Goal: Information Seeking & Learning: Learn about a topic

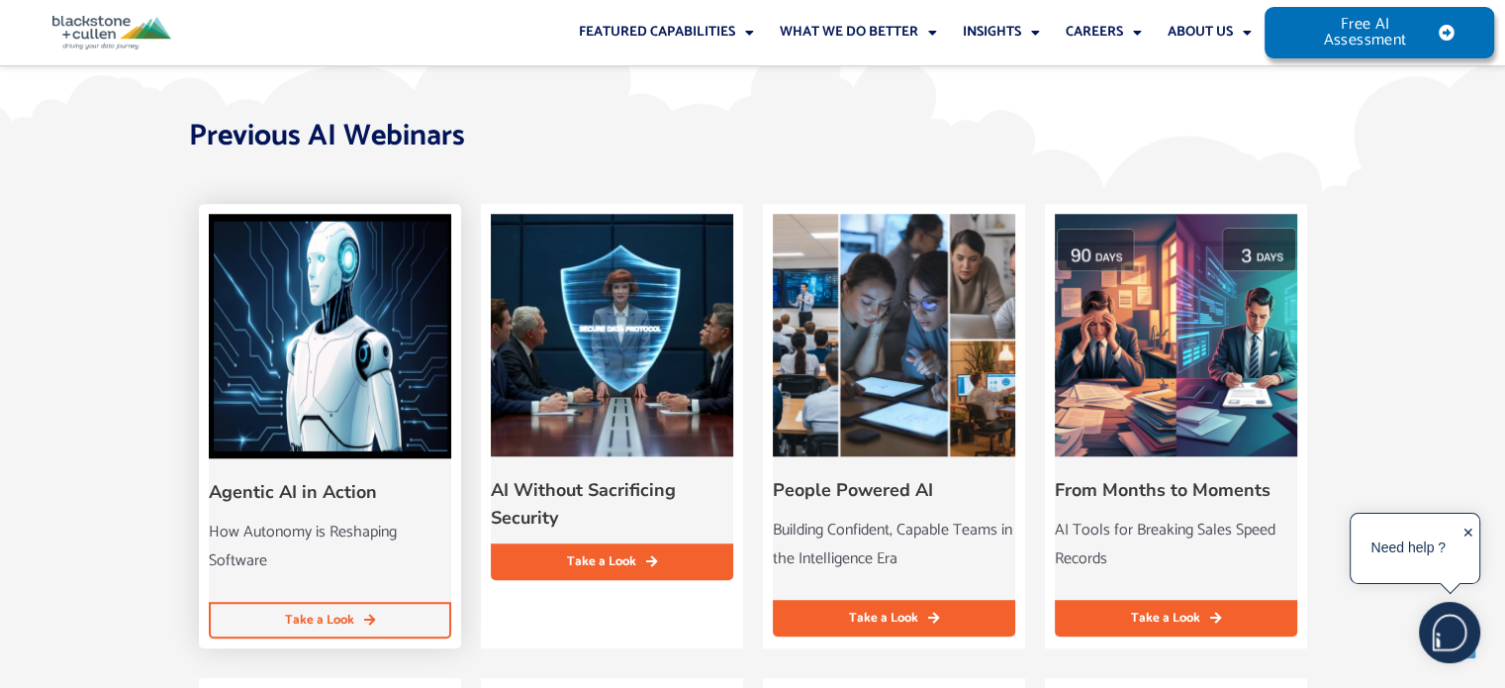
scroll to position [2078, 0]
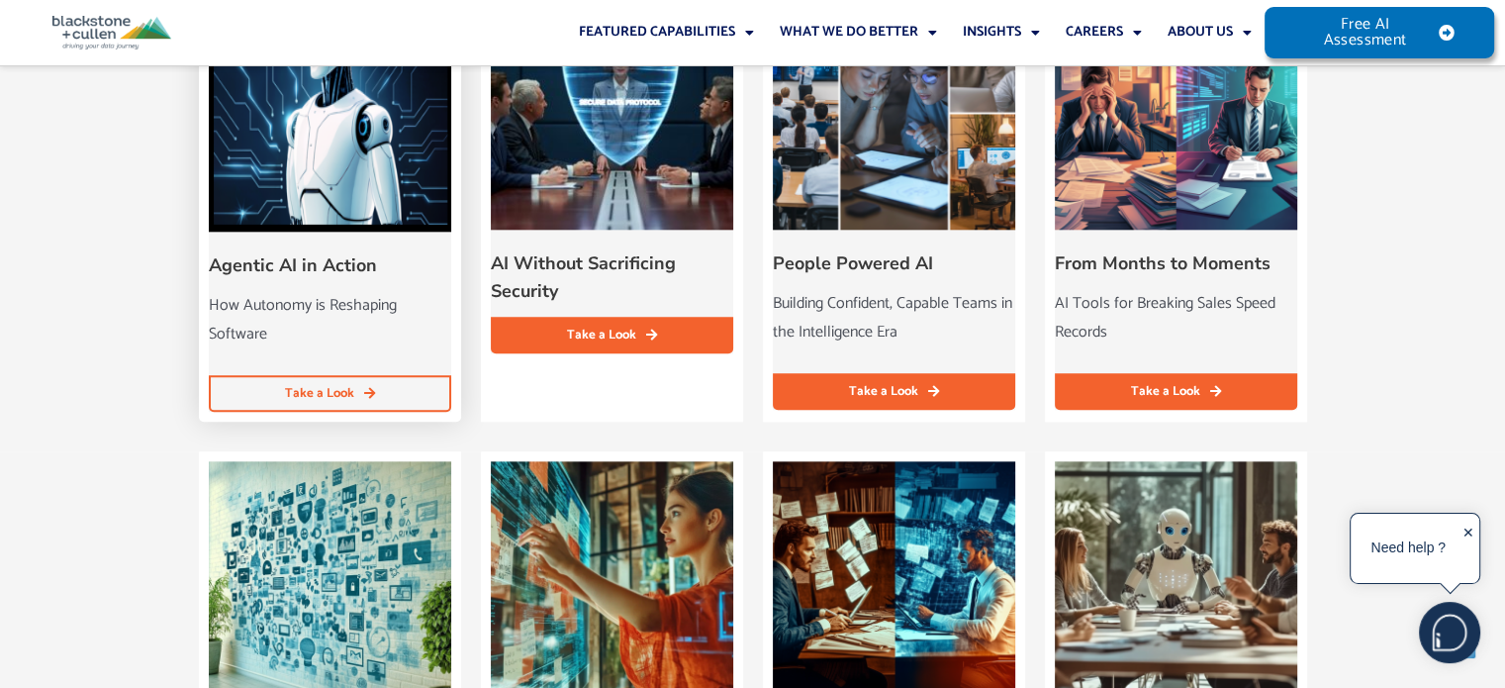
drag, startPoint x: 317, startPoint y: 260, endPoint x: 277, endPoint y: 376, distance: 122.4
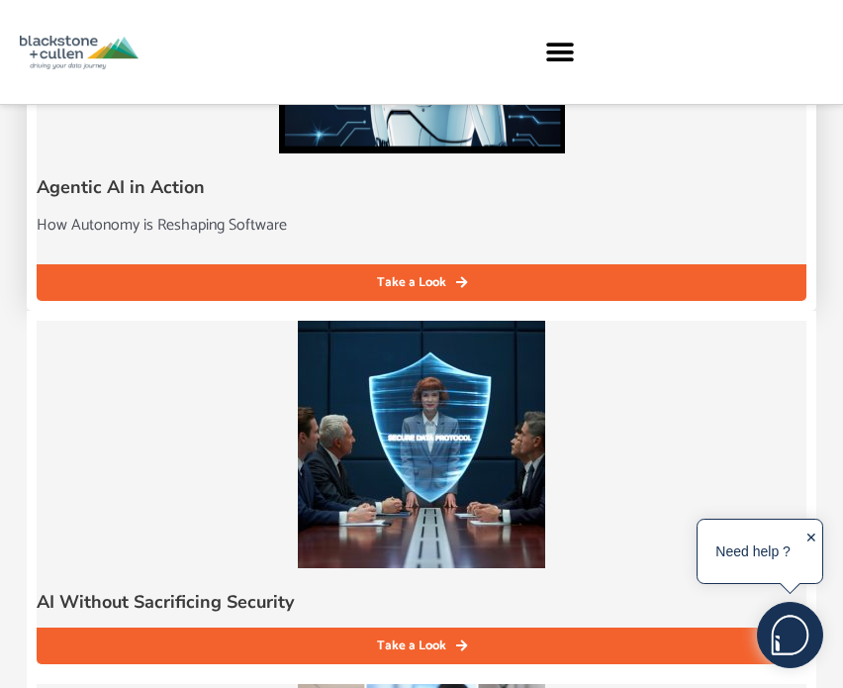
scroll to position [1918, 0]
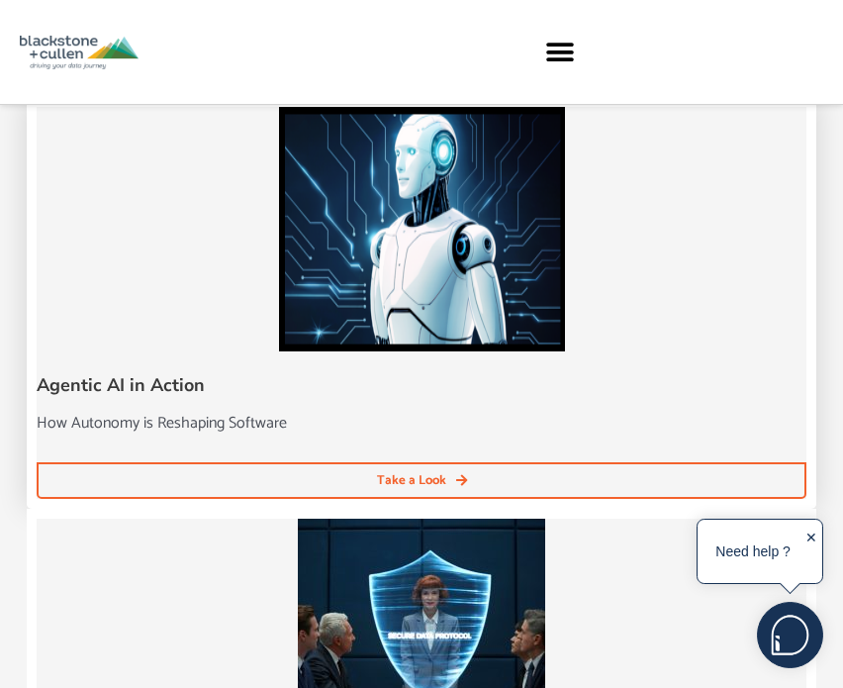
click at [424, 485] on span "Take a Look" at bounding box center [411, 480] width 69 height 13
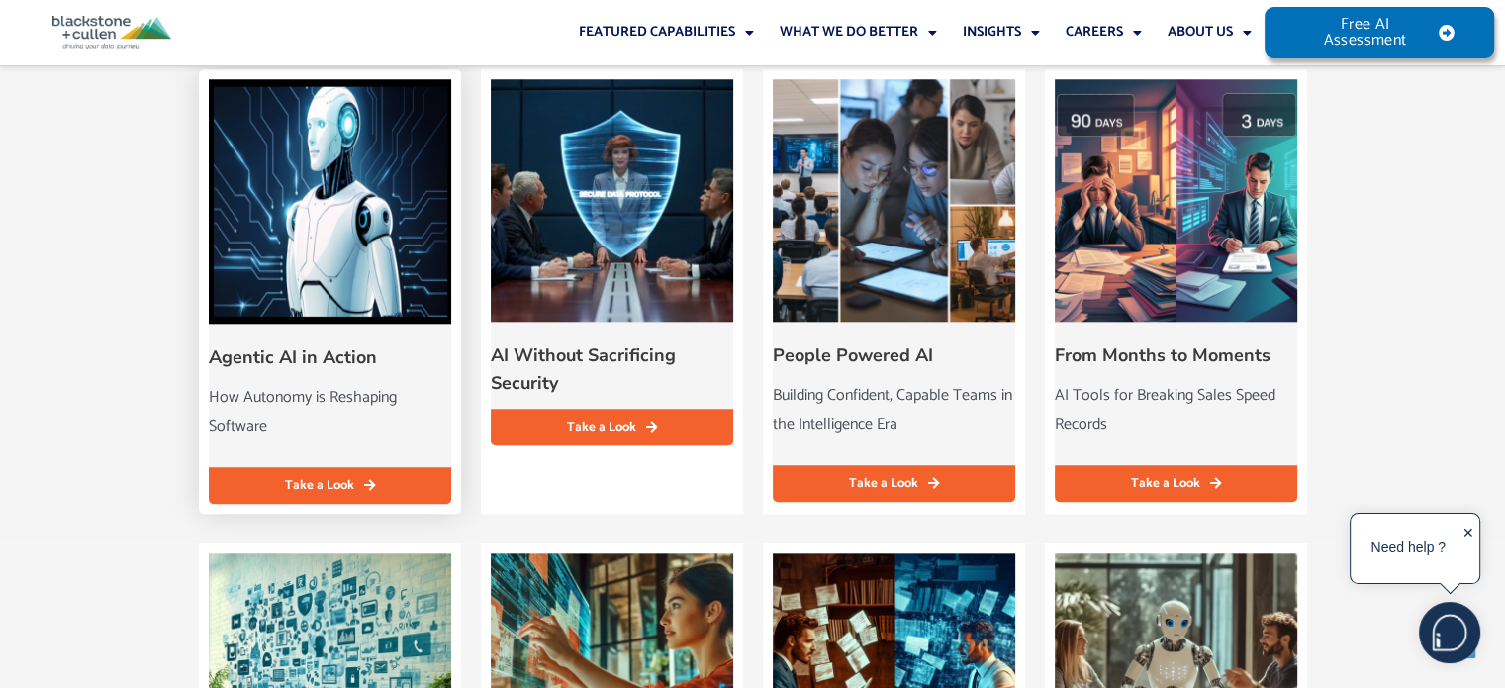
scroll to position [2078, 0]
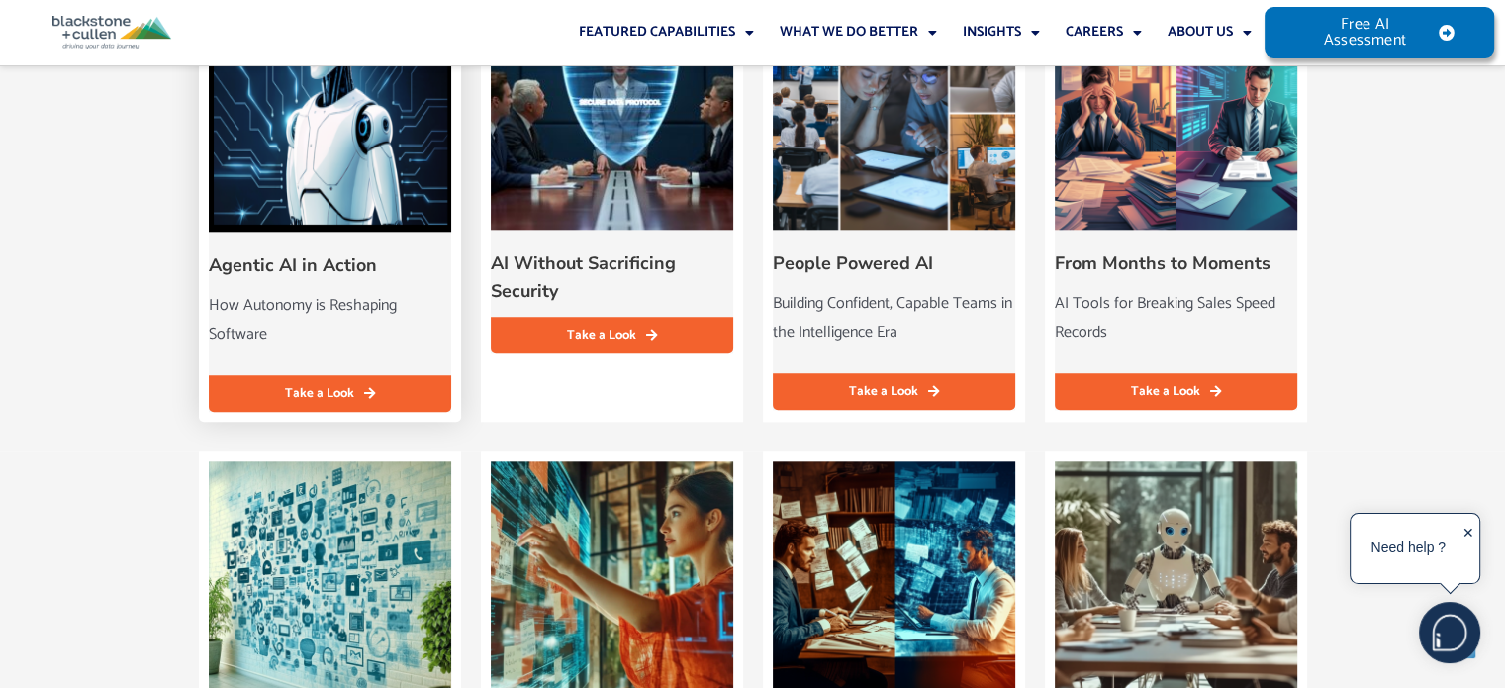
click at [290, 260] on h4 "Agentic AI in Action" at bounding box center [323, 265] width 228 height 28
click at [593, 263] on h4 "AI Without Sacrificing Security" at bounding box center [605, 276] width 228 height 55
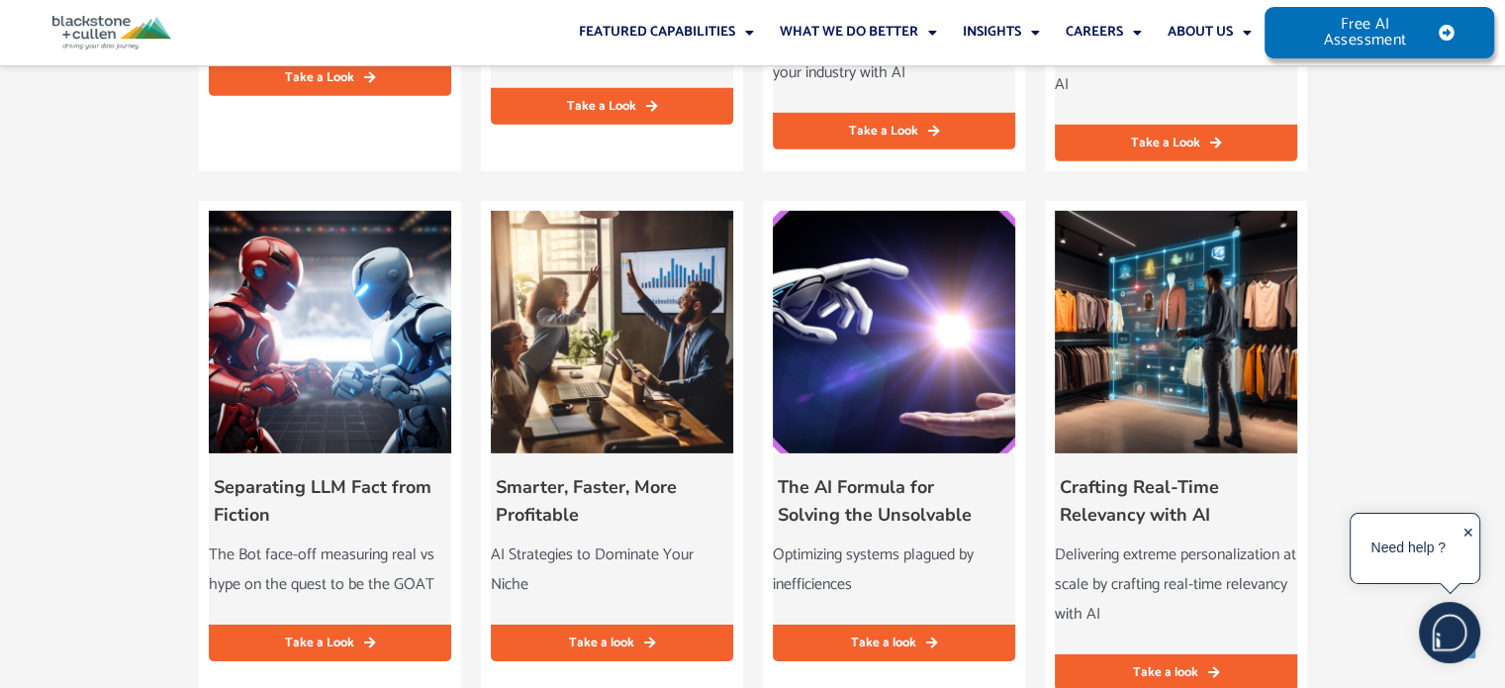
scroll to position [6631, 0]
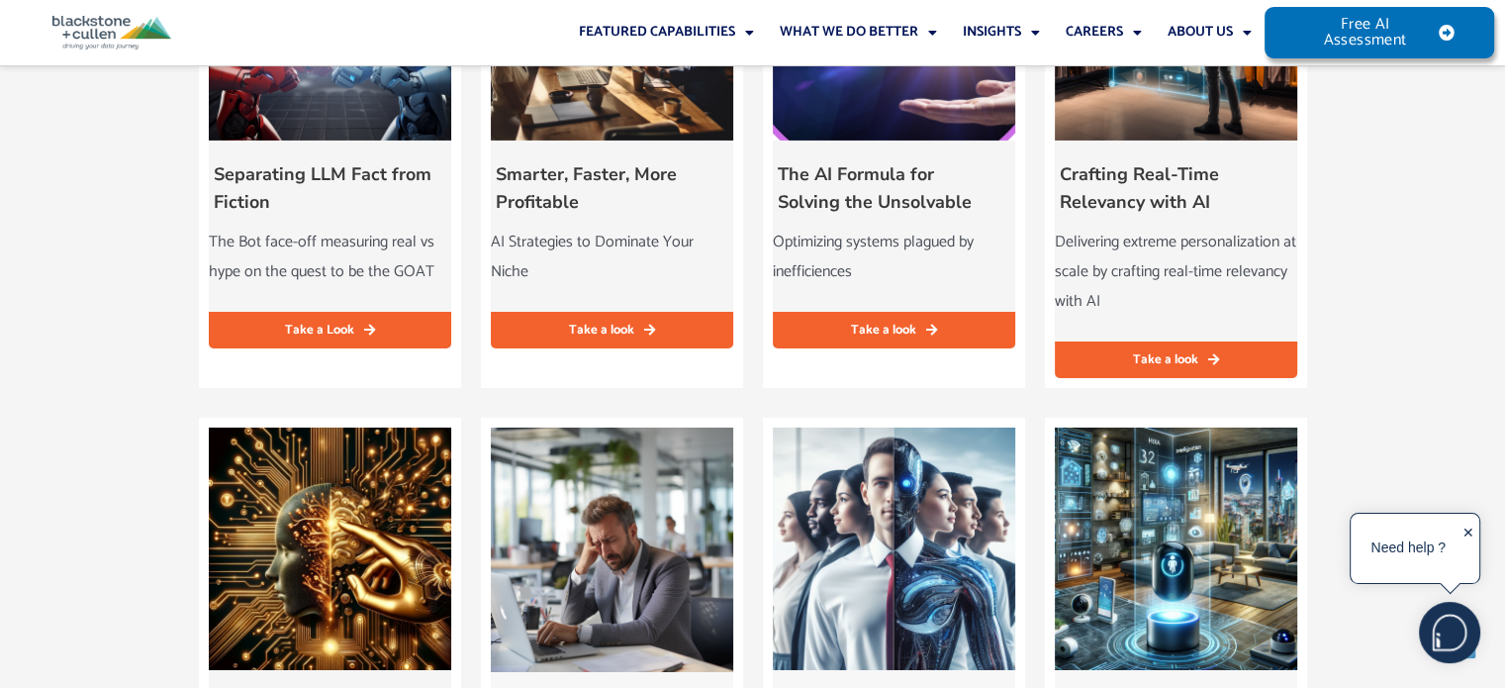
click at [1467, 530] on div "✕" at bounding box center [1469, 549] width 12 height 61
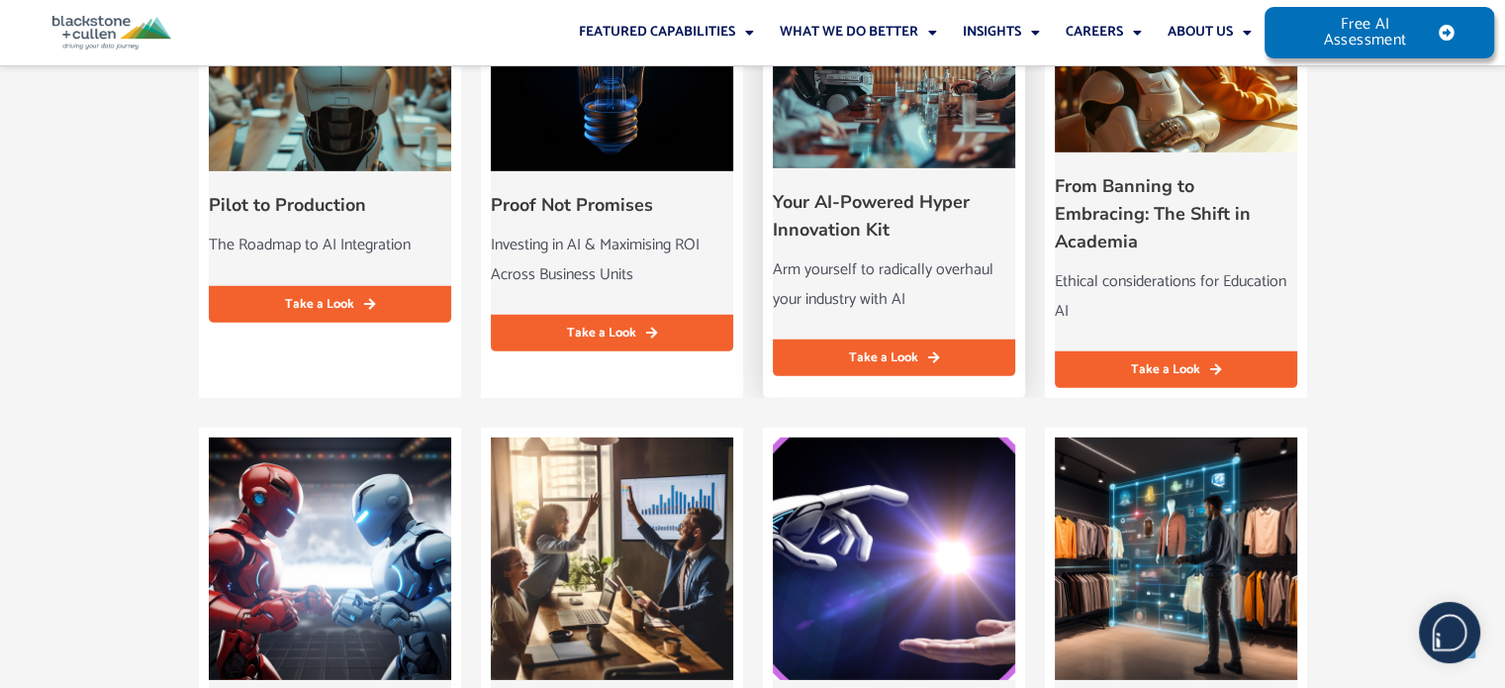
scroll to position [6248, 0]
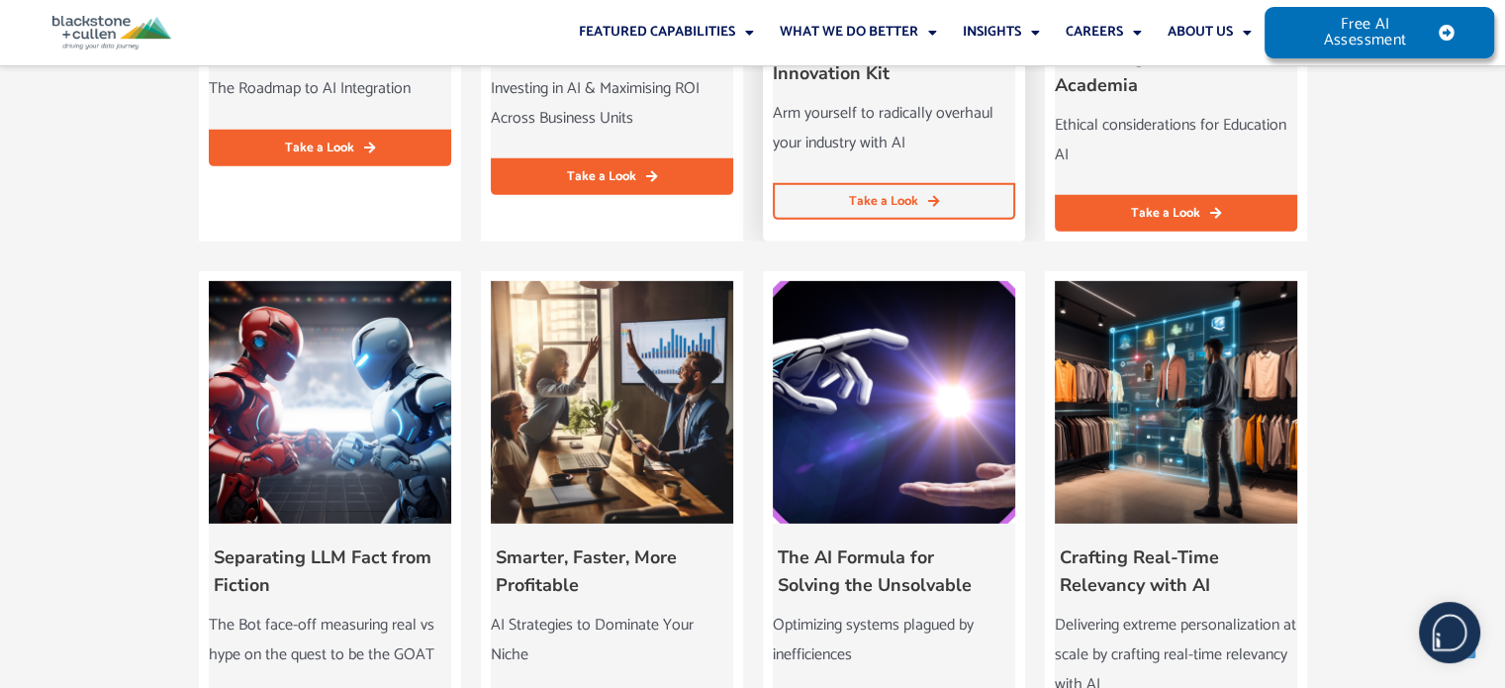
click at [895, 195] on span "Take a Look" at bounding box center [883, 201] width 69 height 13
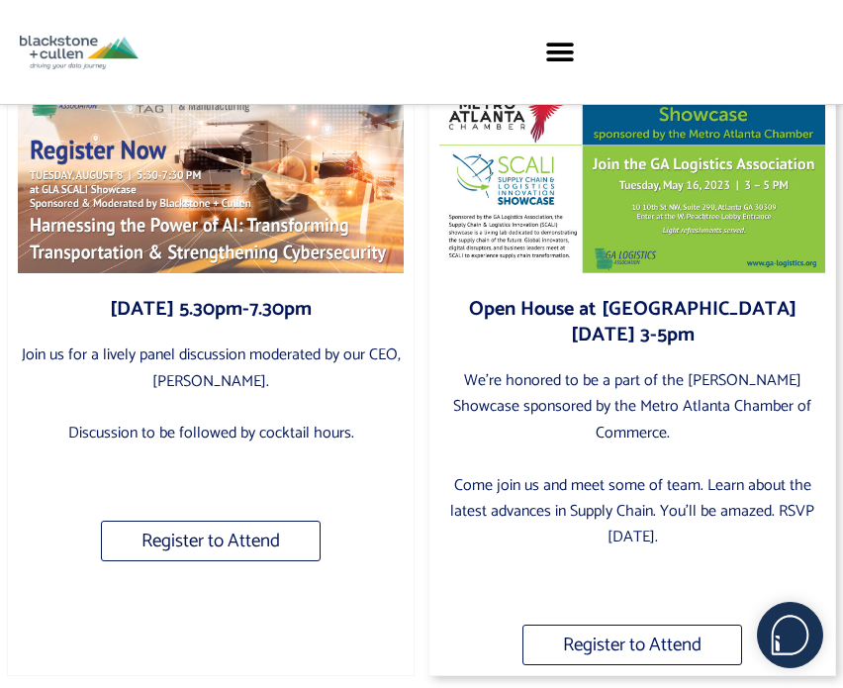
click at [643, 306] on link "Open House at SCALI May 16 2023 3-5pm" at bounding box center [633, 322] width 328 height 58
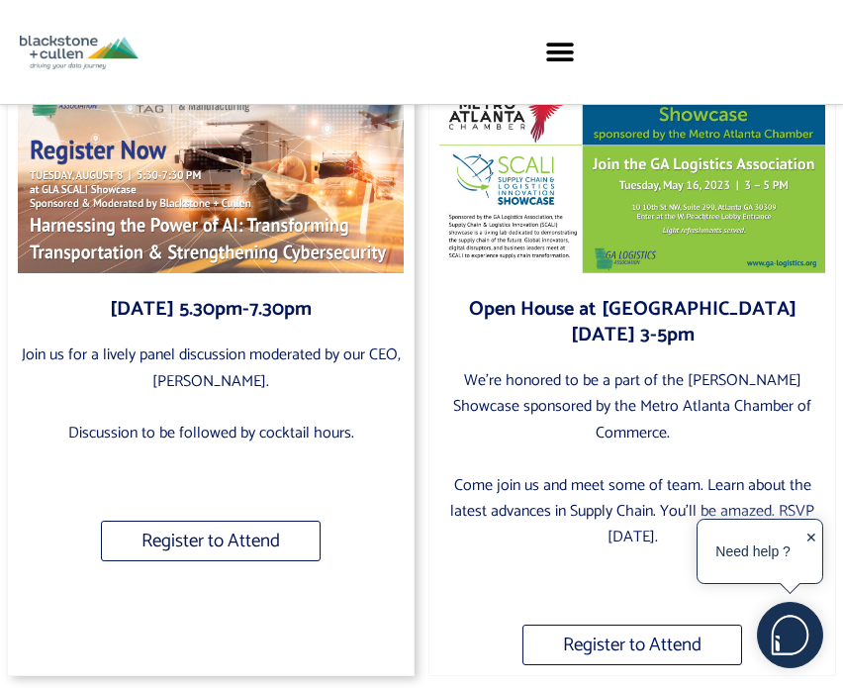
click at [275, 306] on link "Tuesday August 6 2023 5.30pm-7.30pm" at bounding box center [211, 309] width 202 height 33
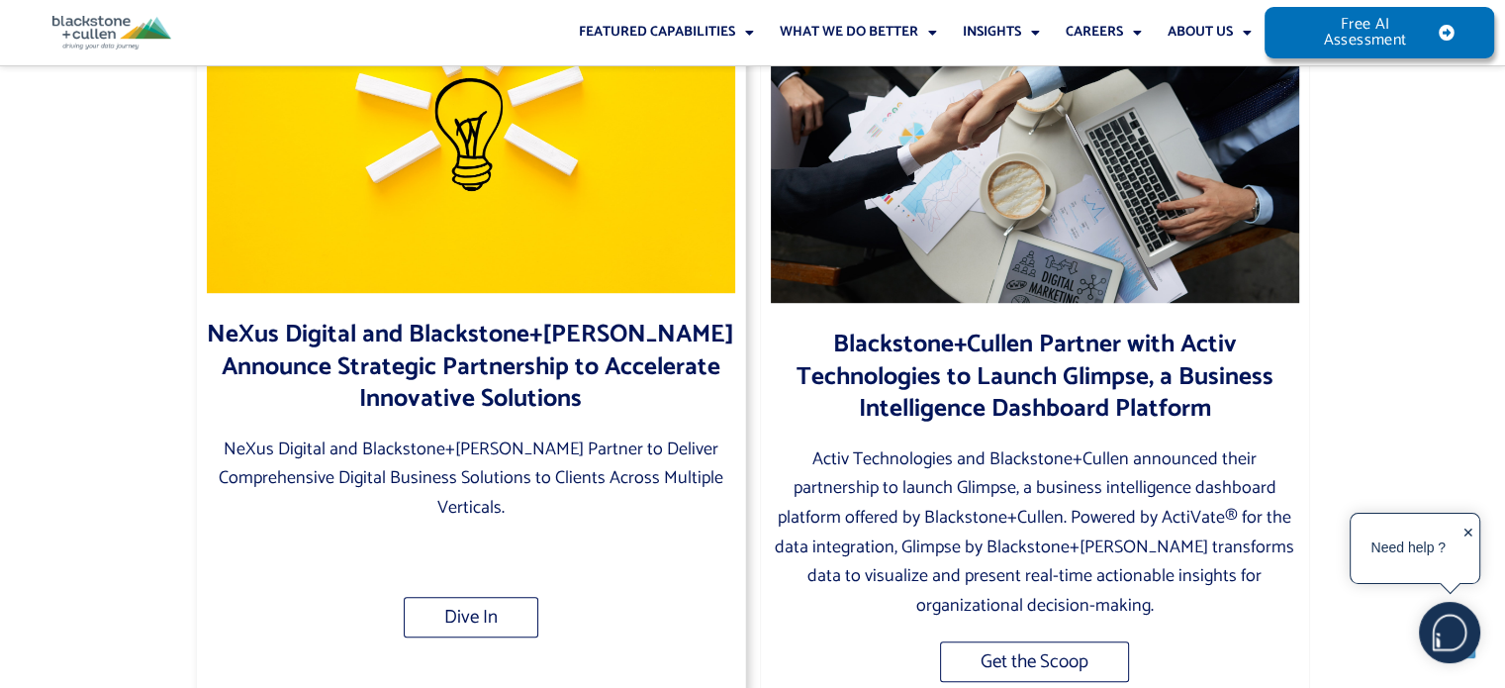
scroll to position [1182, 0]
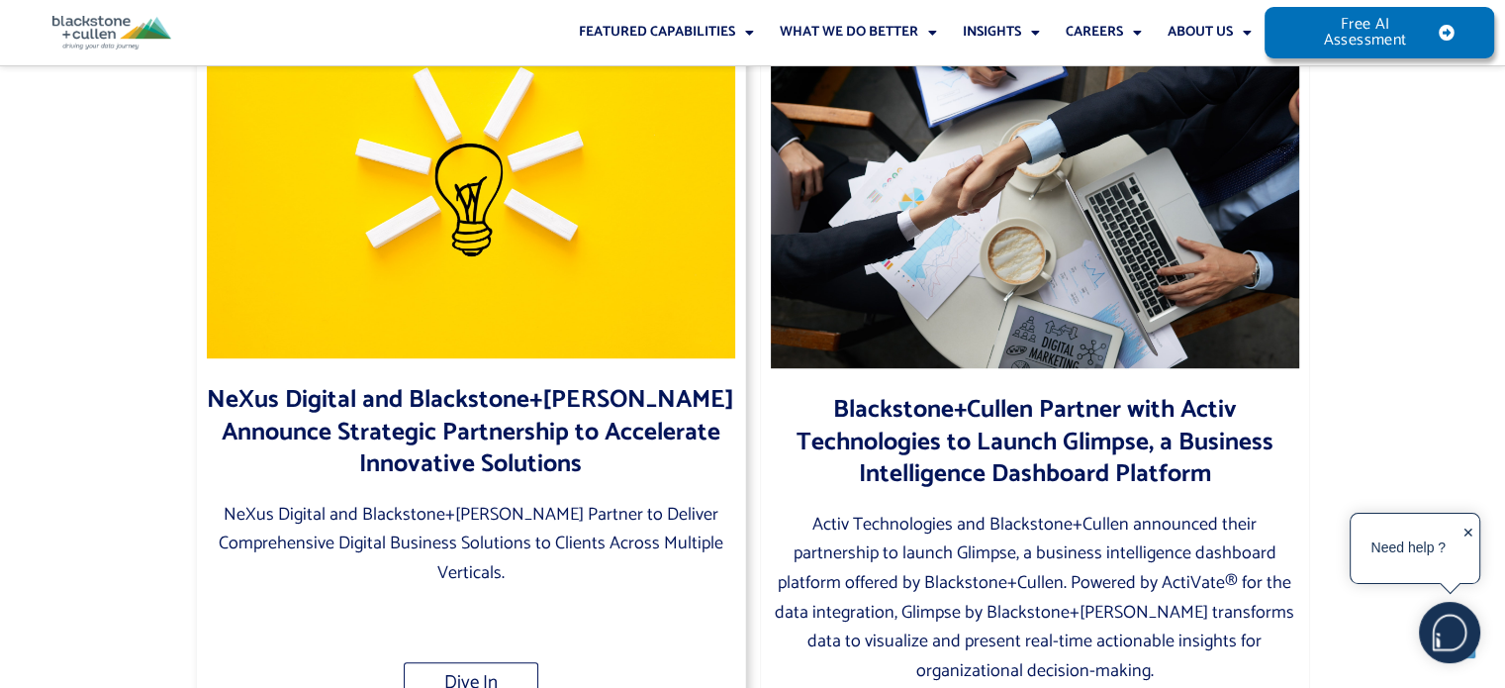
click at [509, 391] on link "NeXus Digital and Blackstone+Cullen Announce Strategic Partnership to Accelerat…" at bounding box center [470, 432] width 527 height 106
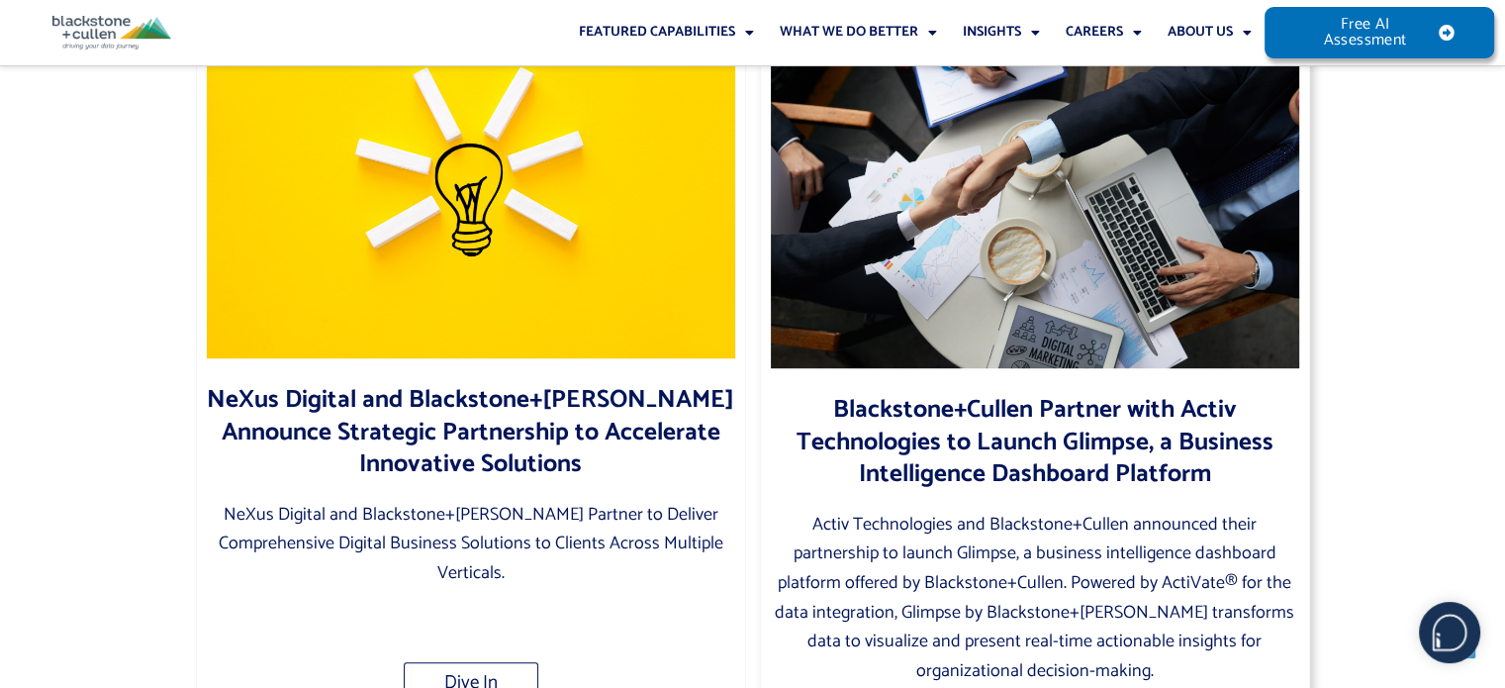
click at [896, 394] on h3 "Blackstone+Cullen Partner with Activ Technologies to Launch Glimpse, a Business…" at bounding box center [1035, 442] width 528 height 97
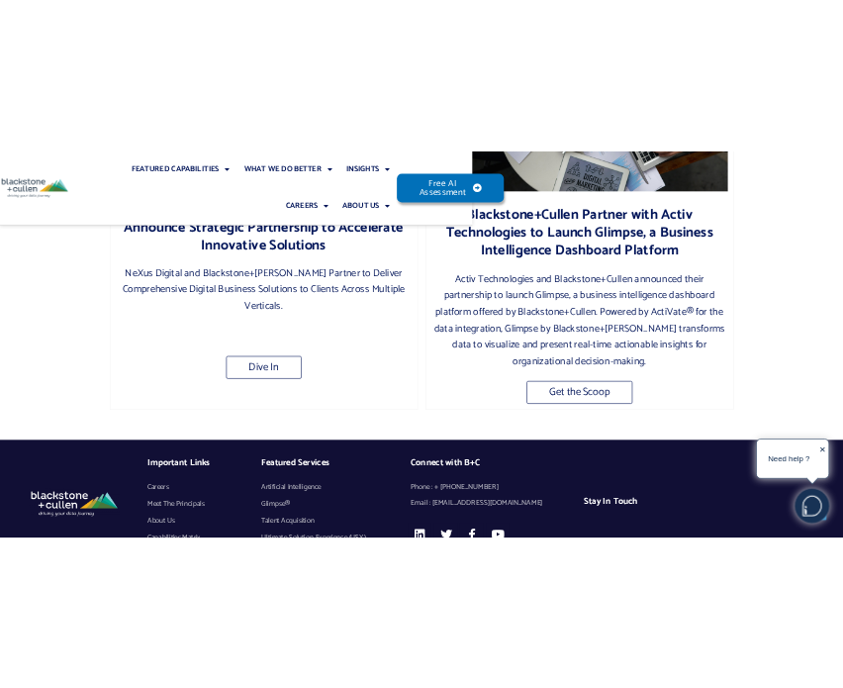
scroll to position [1453, 0]
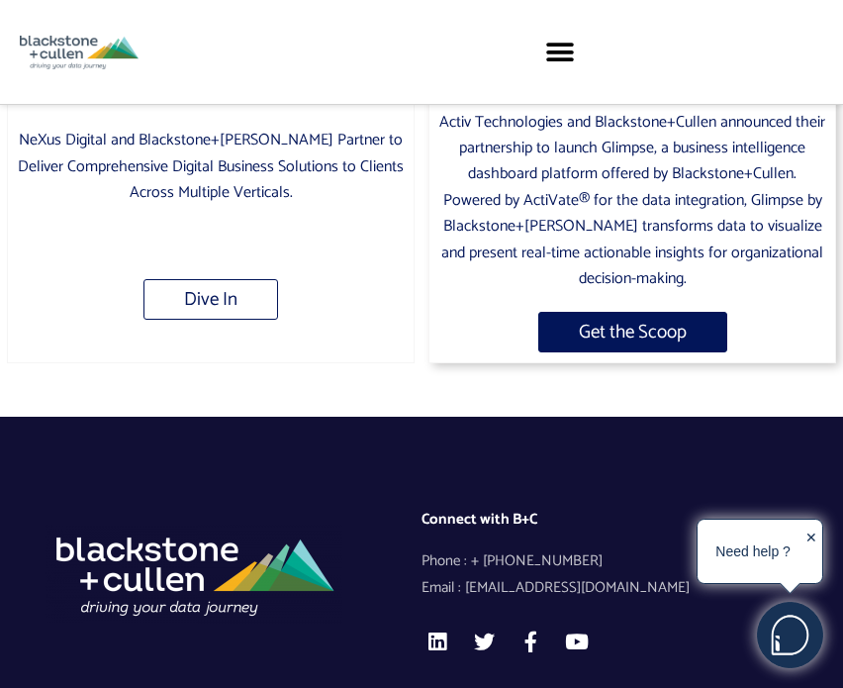
drag, startPoint x: 649, startPoint y: 256, endPoint x: 581, endPoint y: 277, distance: 71.4
click at [581, 323] on span "Get the Scoop" at bounding box center [633, 332] width 108 height 19
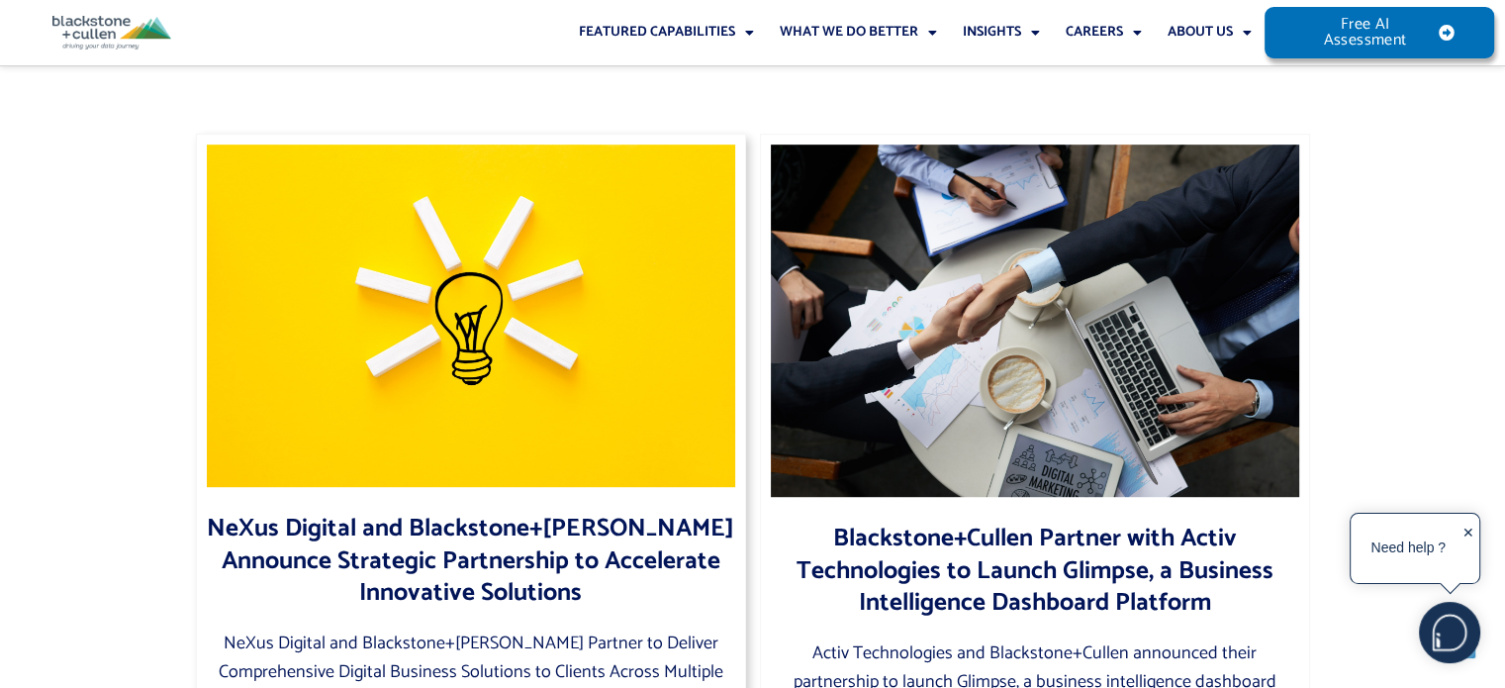
scroll to position [1117, 0]
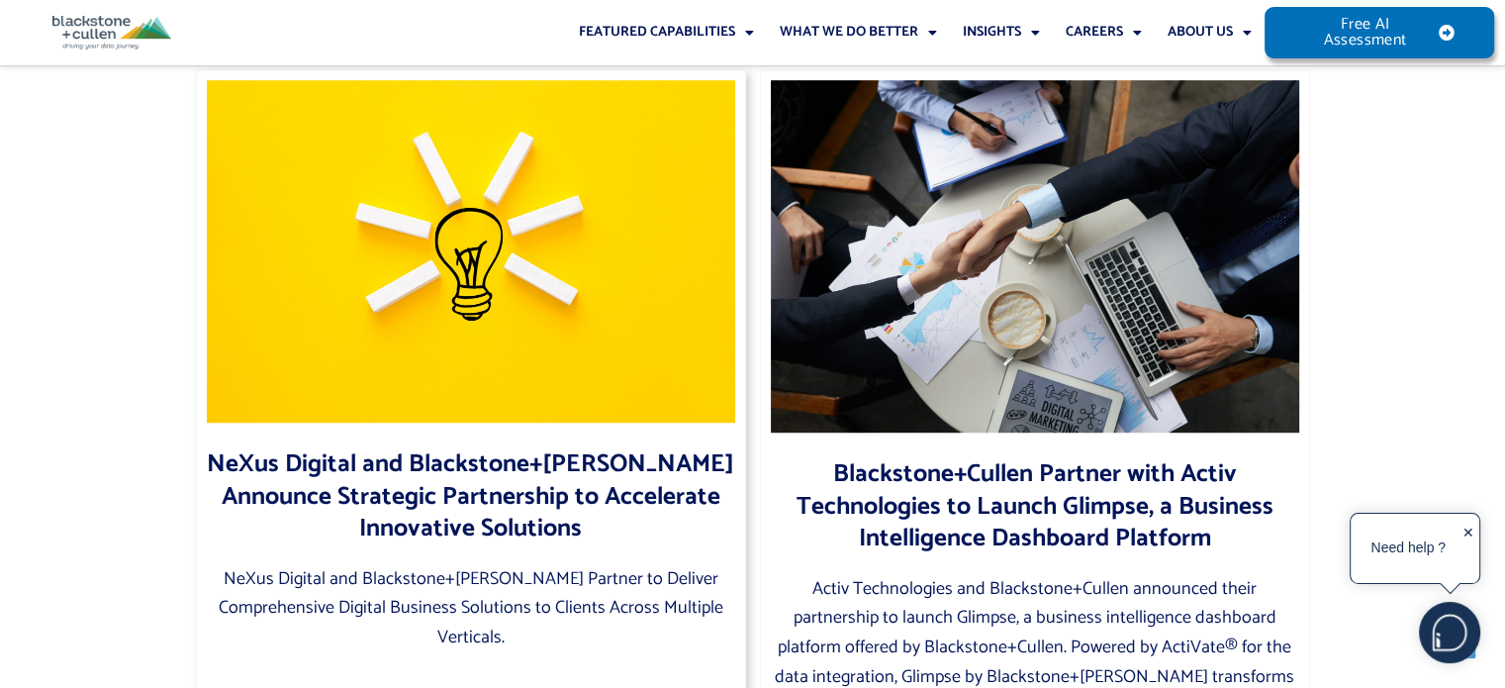
click at [462, 458] on link "NeXus Digital and Blackstone+Cullen Announce Strategic Partnership to Accelerat…" at bounding box center [470, 496] width 527 height 106
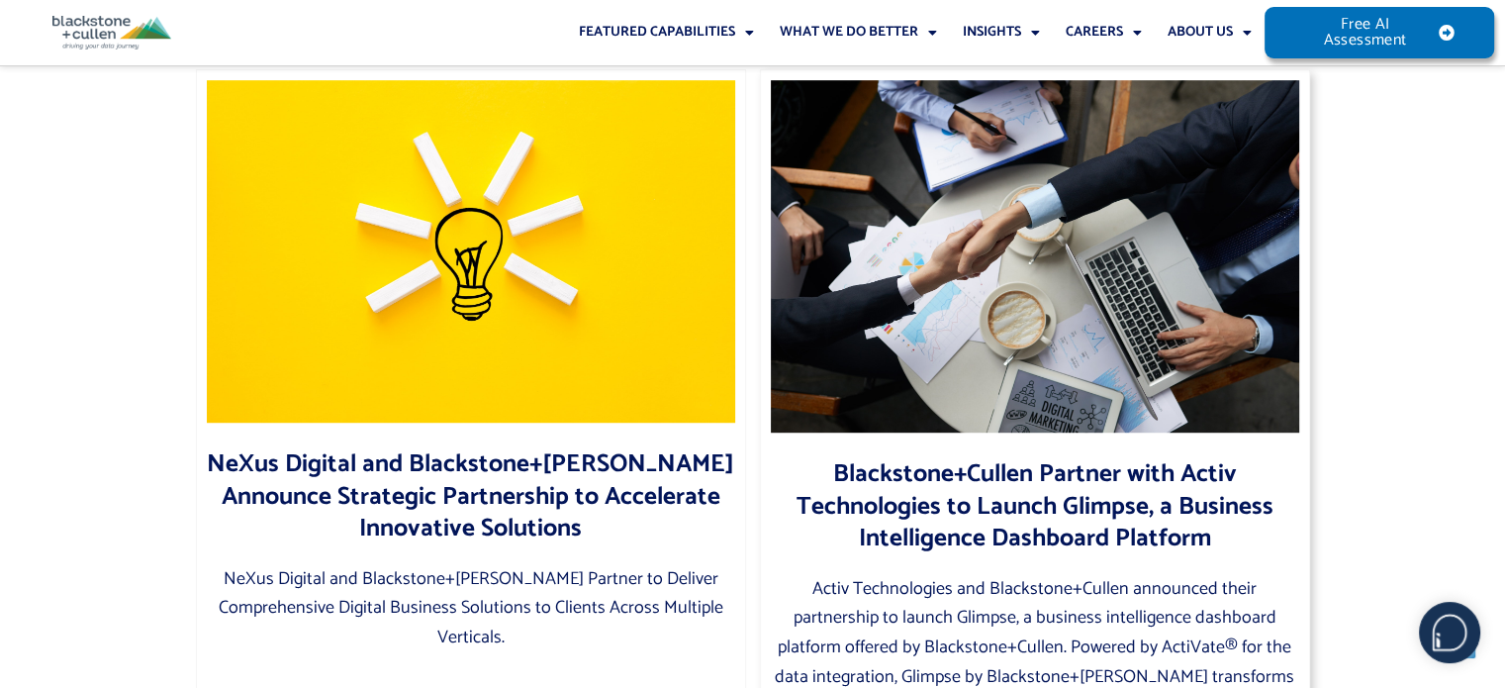
click at [986, 488] on h3 "Blackstone+Cullen Partner with Activ Technologies to Launch Glimpse, a Business…" at bounding box center [1035, 506] width 528 height 97
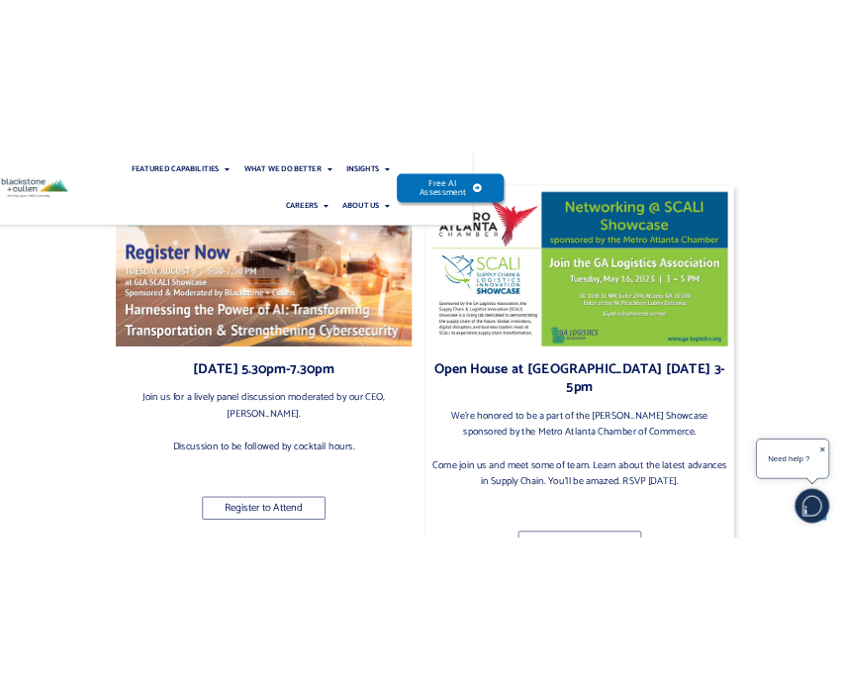
scroll to position [364, 0]
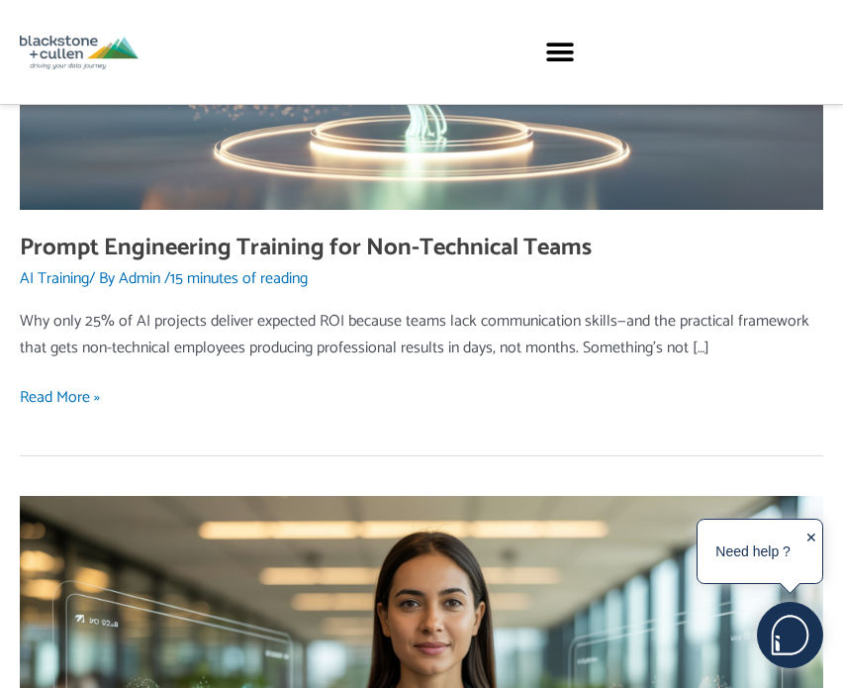
scroll to position [396, 0]
